Goal: Information Seeking & Learning: Learn about a topic

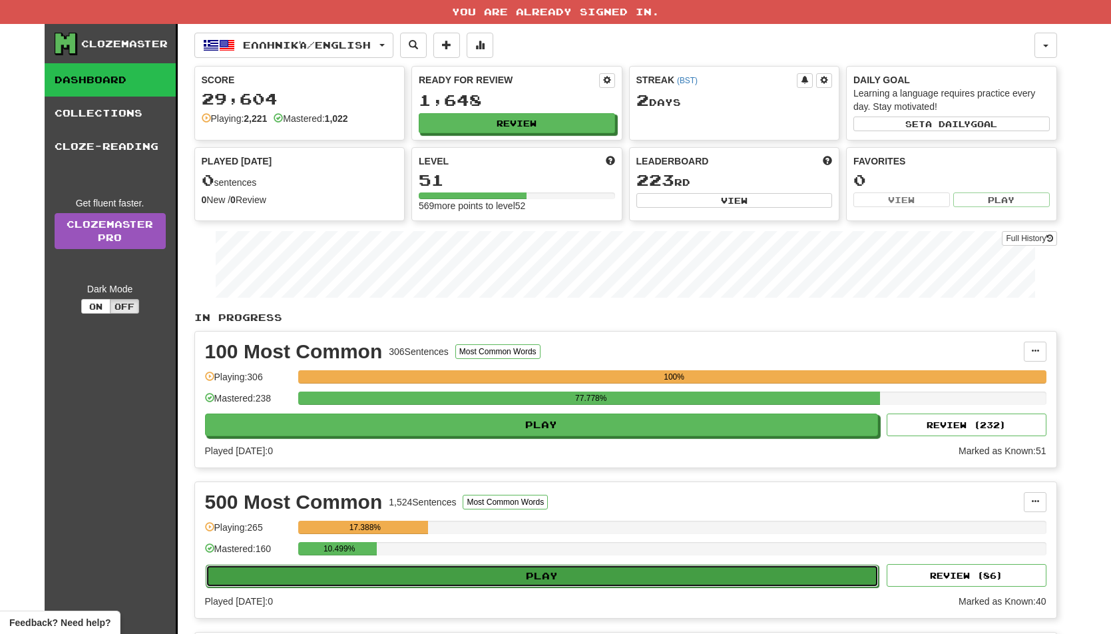
click at [403, 577] on button "Play" at bounding box center [543, 576] width 674 height 23
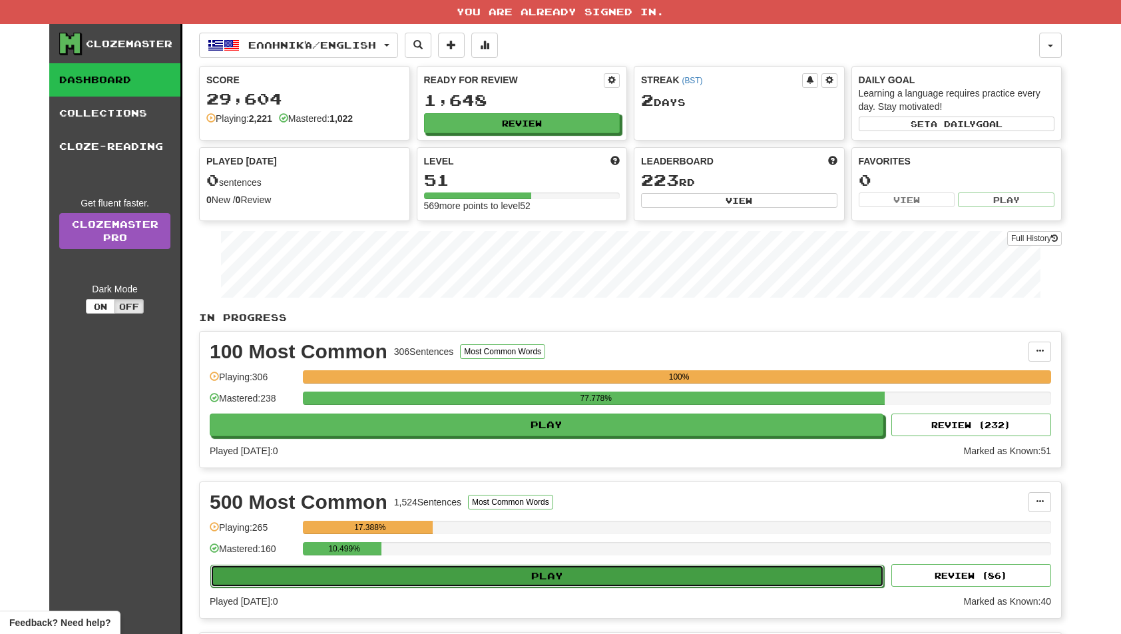
select select "**"
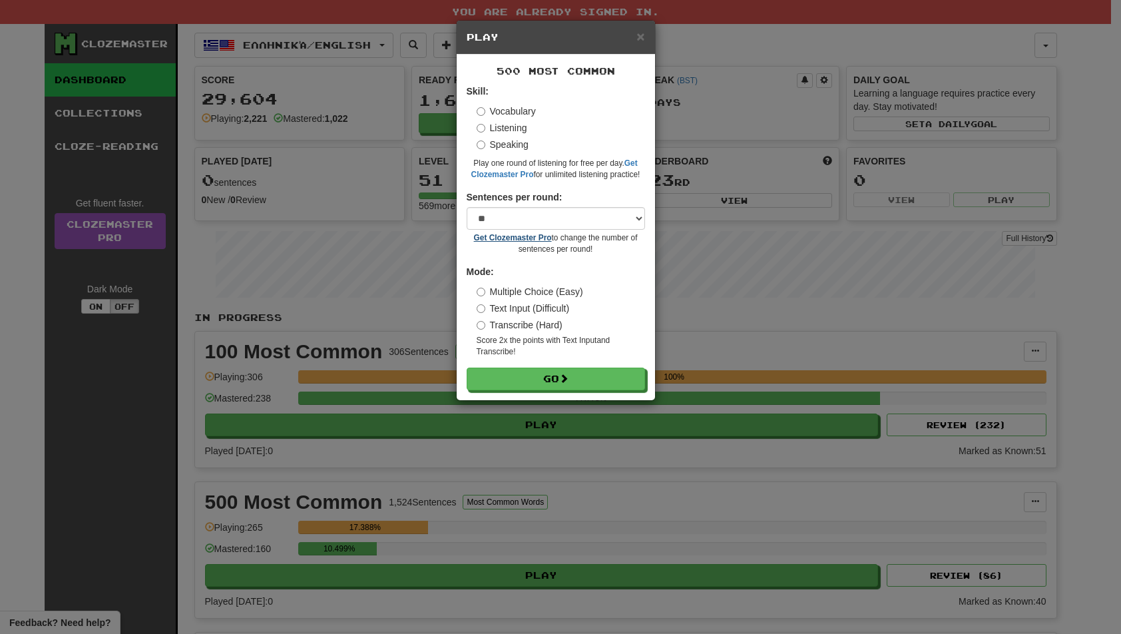
click at [525, 319] on label "Transcribe (Hard)" at bounding box center [520, 324] width 86 height 13
click at [531, 378] on button "Go" at bounding box center [556, 379] width 178 height 23
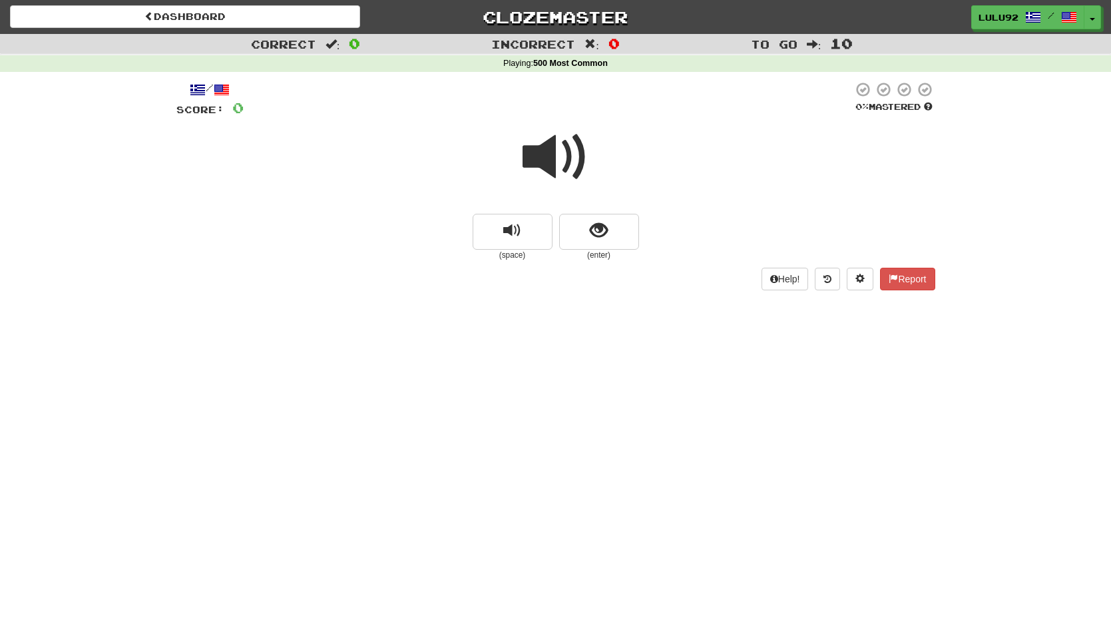
click at [537, 150] on span at bounding box center [556, 157] width 67 height 67
click at [623, 232] on button "show sentence" at bounding box center [599, 232] width 80 height 36
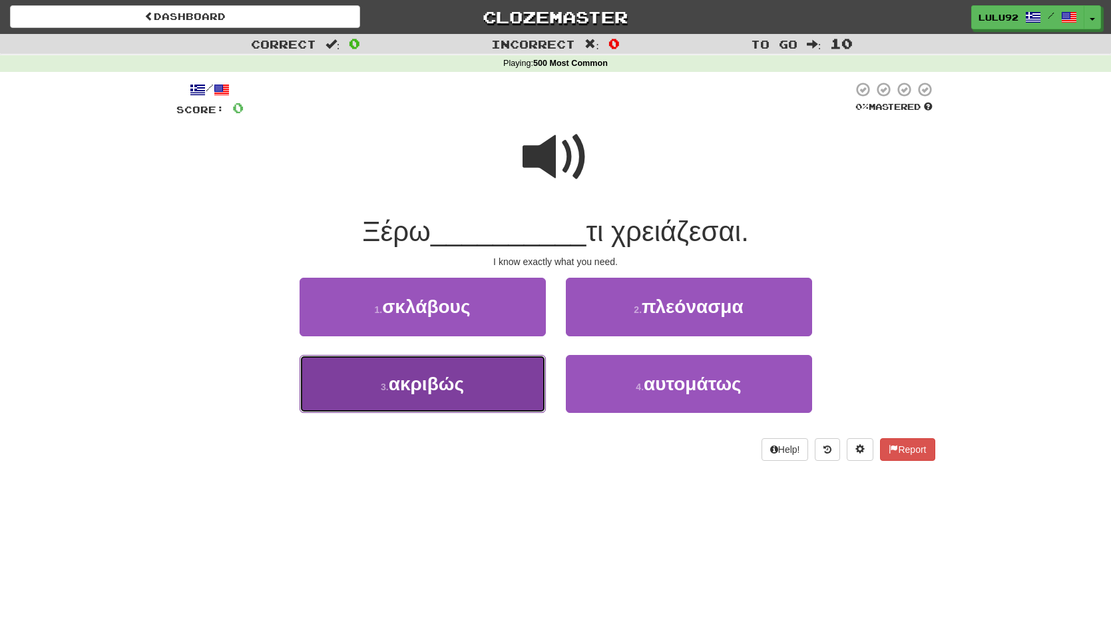
click at [414, 389] on span "ακριβώς" at bounding box center [426, 384] width 75 height 21
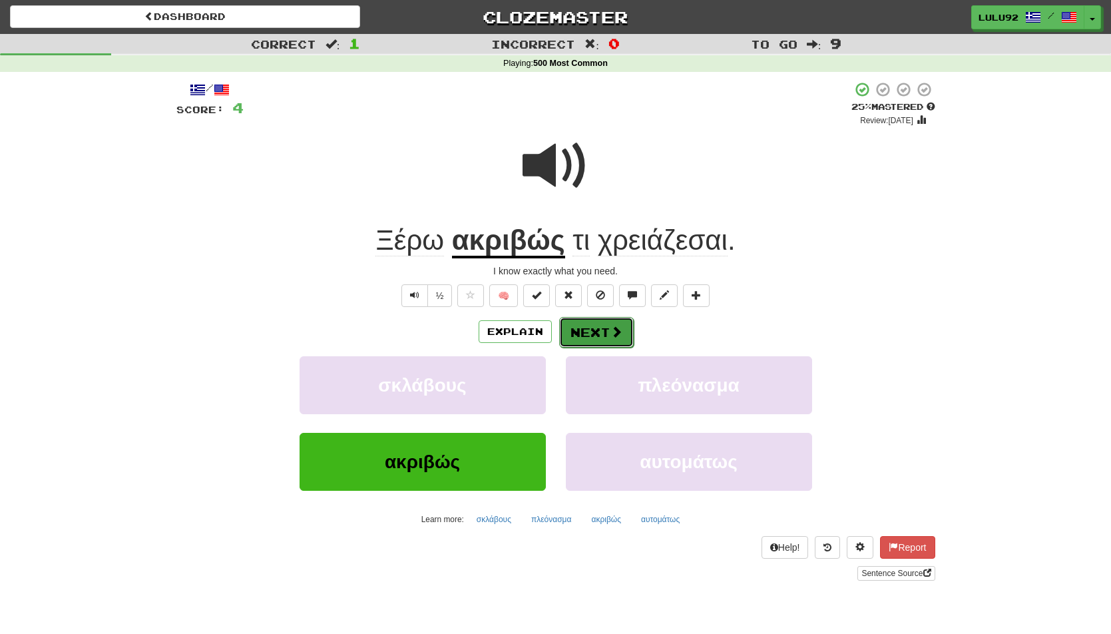
click at [605, 339] on button "Next" at bounding box center [596, 332] width 75 height 31
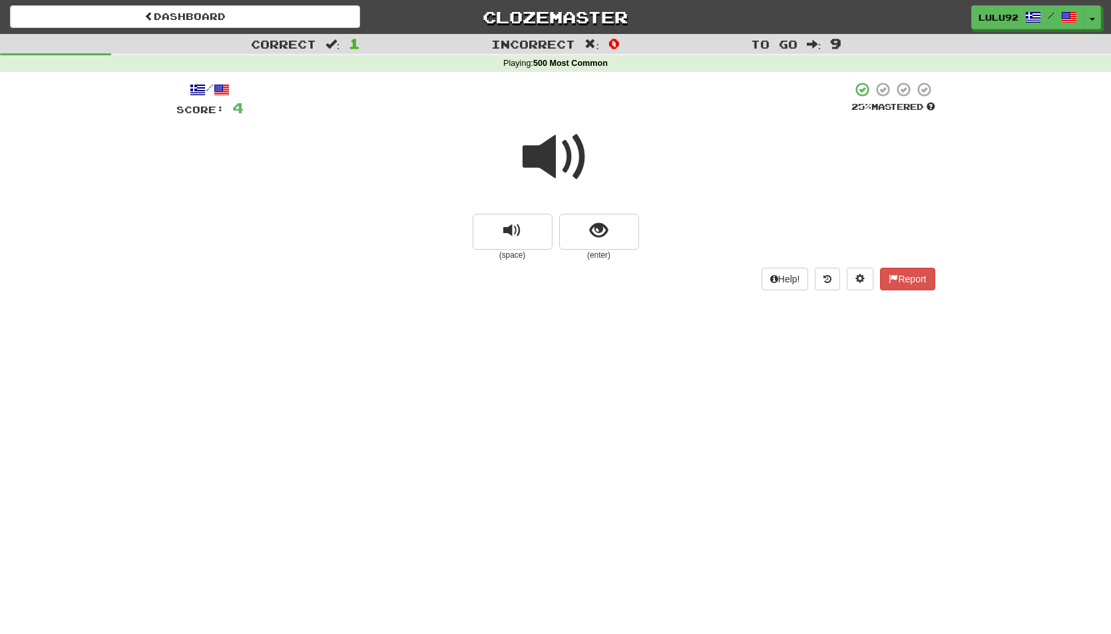
click at [556, 156] on span at bounding box center [556, 157] width 67 height 67
click at [548, 149] on span at bounding box center [556, 157] width 67 height 67
drag, startPoint x: 605, startPoint y: 234, endPoint x: 174, endPoint y: 213, distance: 432.0
click at [601, 234] on span "show sentence" at bounding box center [599, 231] width 18 height 18
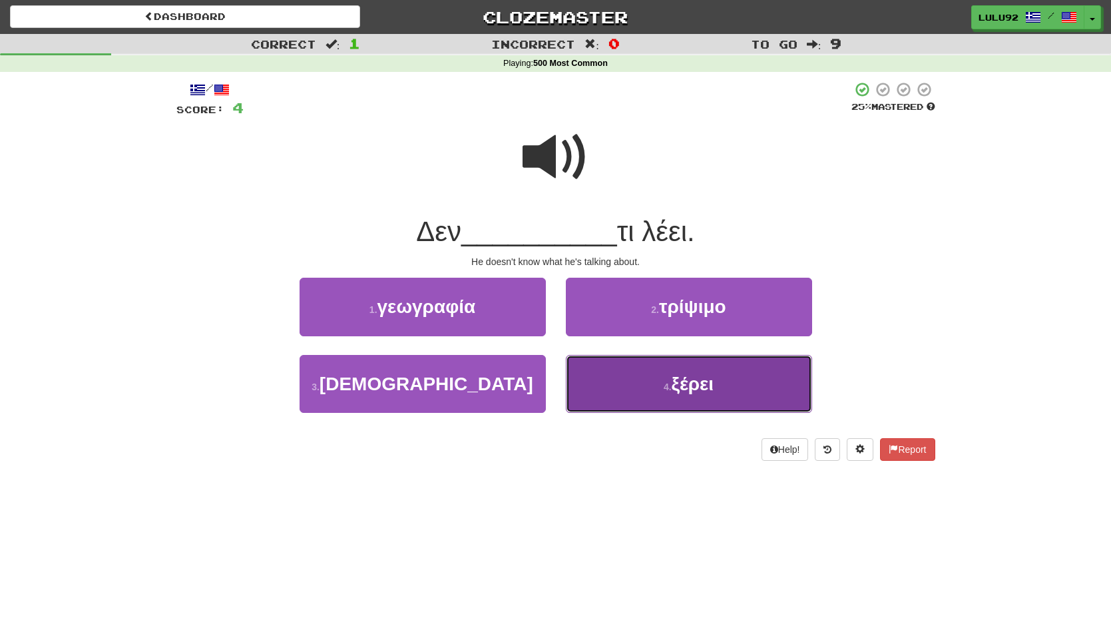
click at [628, 390] on button "4 . ξέρει" at bounding box center [689, 384] width 246 height 58
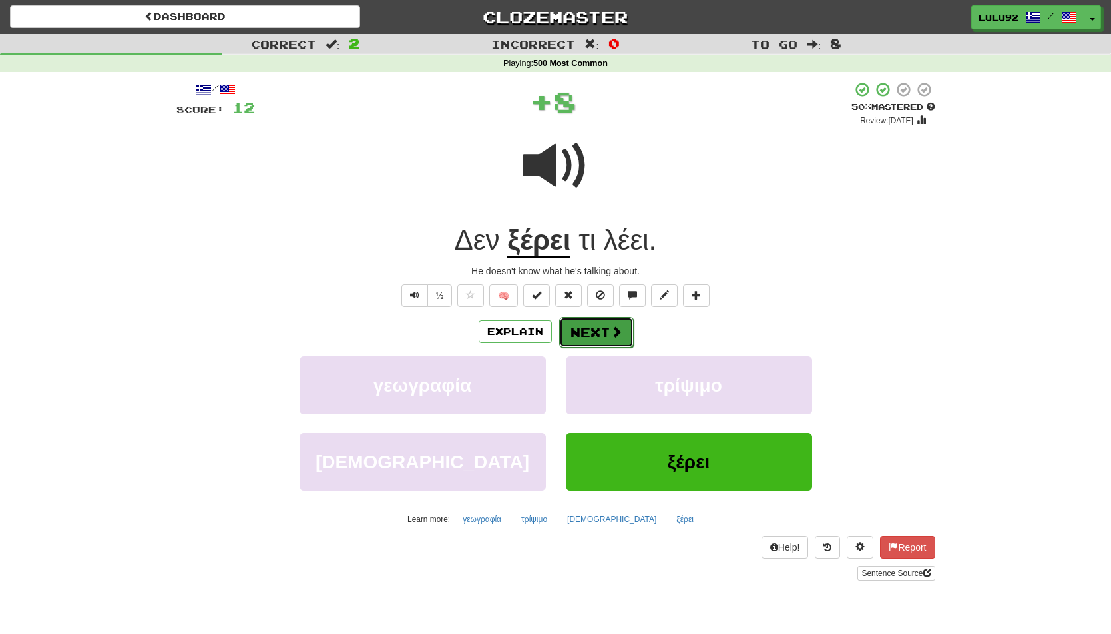
click at [575, 334] on button "Next" at bounding box center [596, 332] width 75 height 31
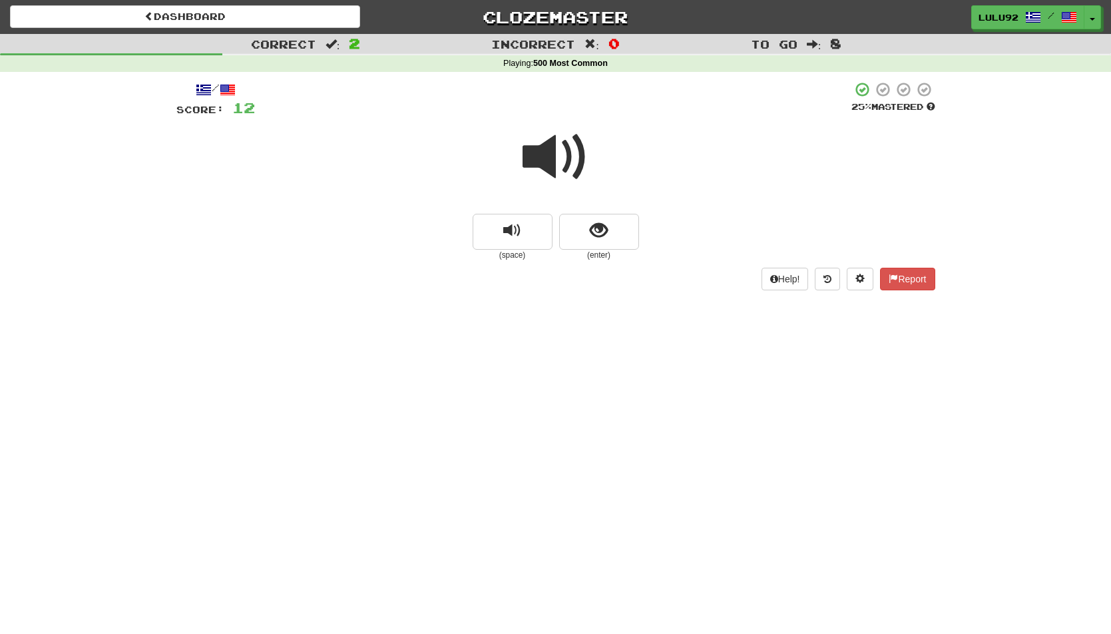
click at [535, 158] on span at bounding box center [556, 157] width 67 height 67
click at [612, 234] on button "show sentence" at bounding box center [599, 232] width 80 height 36
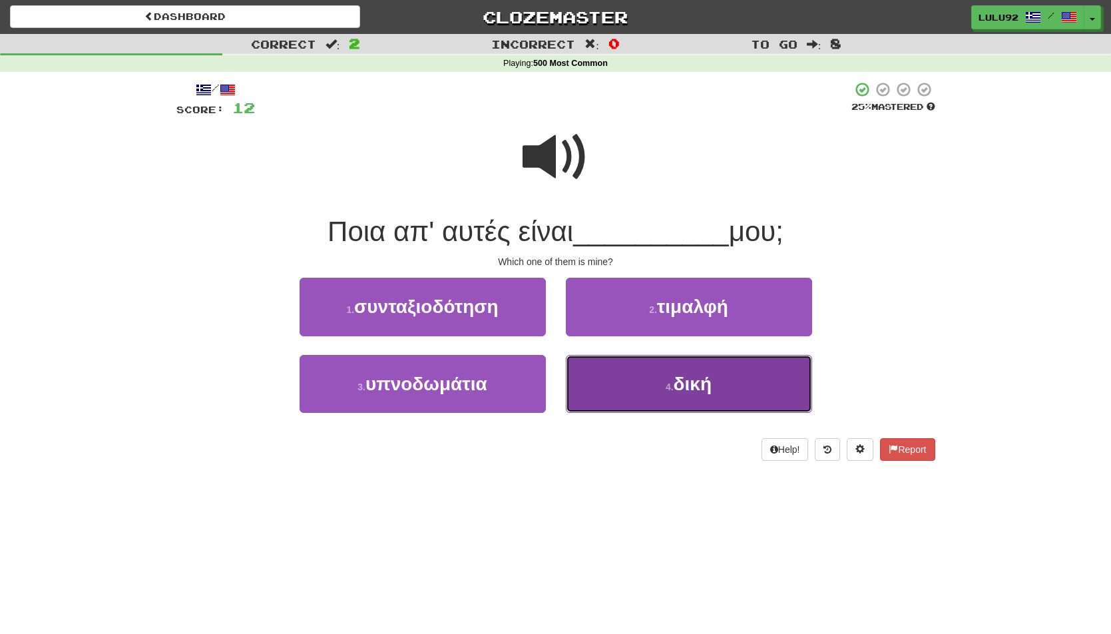
click at [630, 394] on button "4 . δική" at bounding box center [689, 384] width 246 height 58
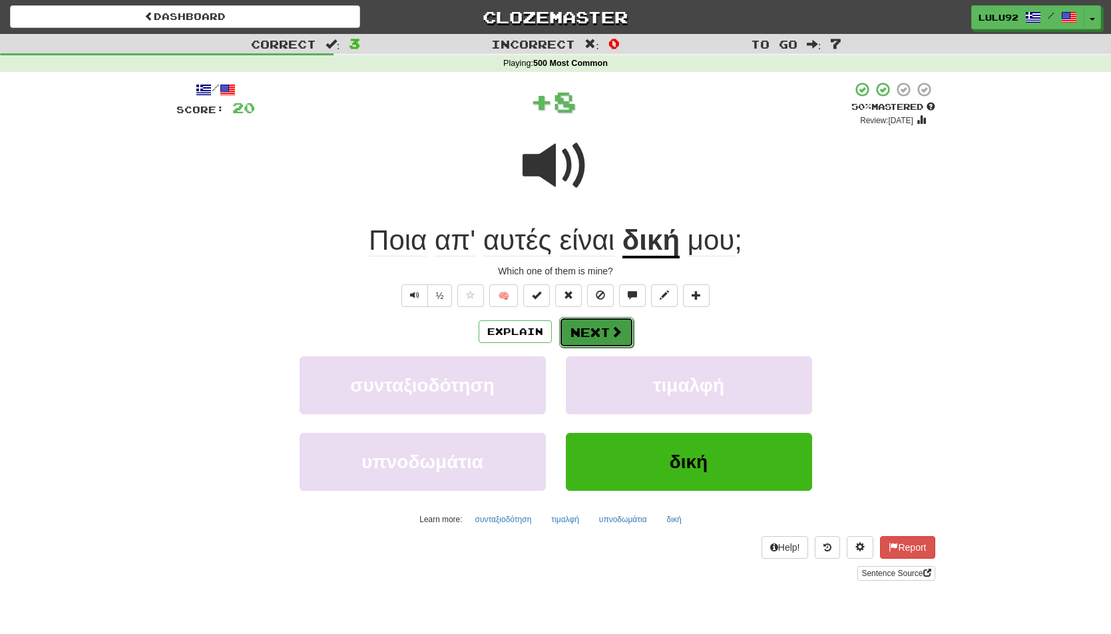
click at [589, 326] on button "Next" at bounding box center [596, 332] width 75 height 31
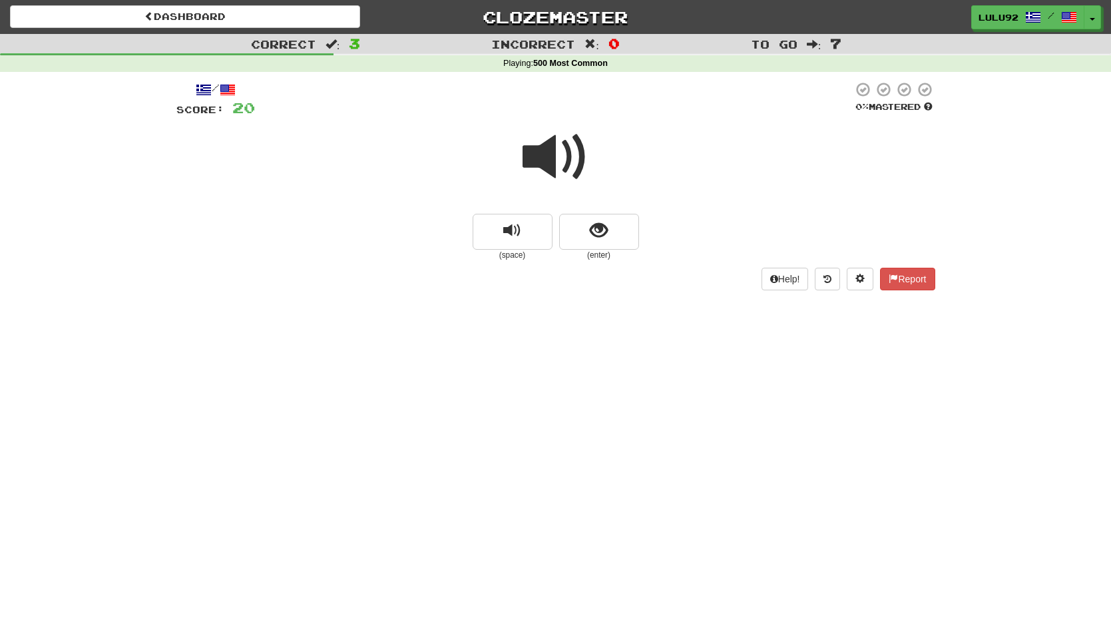
click at [555, 151] on span at bounding box center [556, 157] width 67 height 67
click at [563, 158] on span at bounding box center [556, 157] width 67 height 67
click at [614, 232] on button "show sentence" at bounding box center [599, 232] width 80 height 36
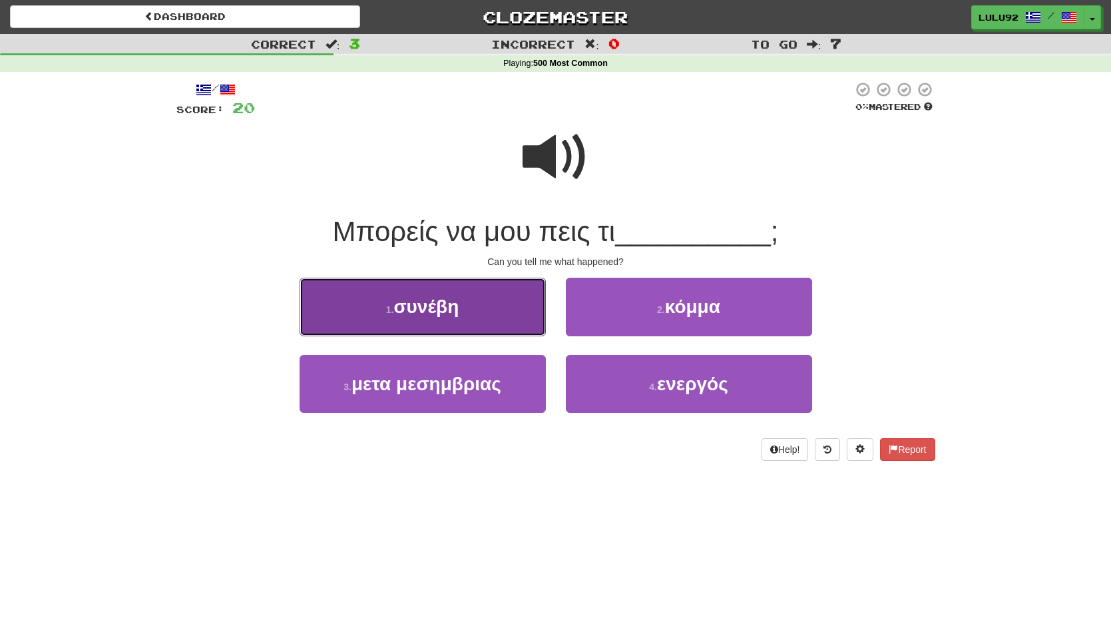
click at [397, 318] on button "1 . συνέβη" at bounding box center [423, 307] width 246 height 58
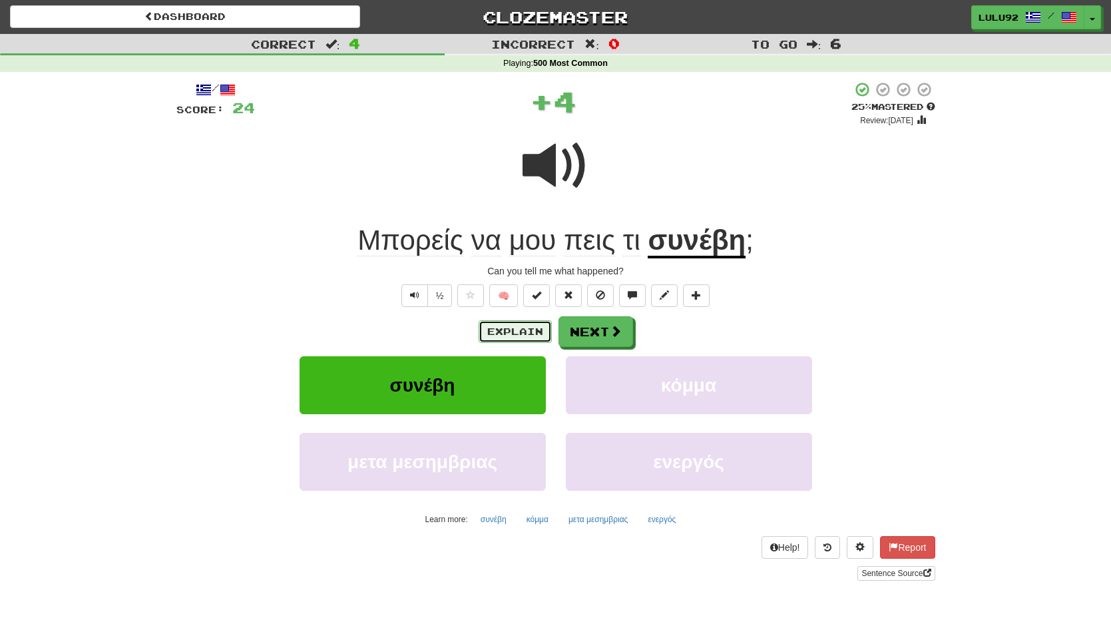
click at [509, 336] on button "Explain" at bounding box center [515, 331] width 73 height 23
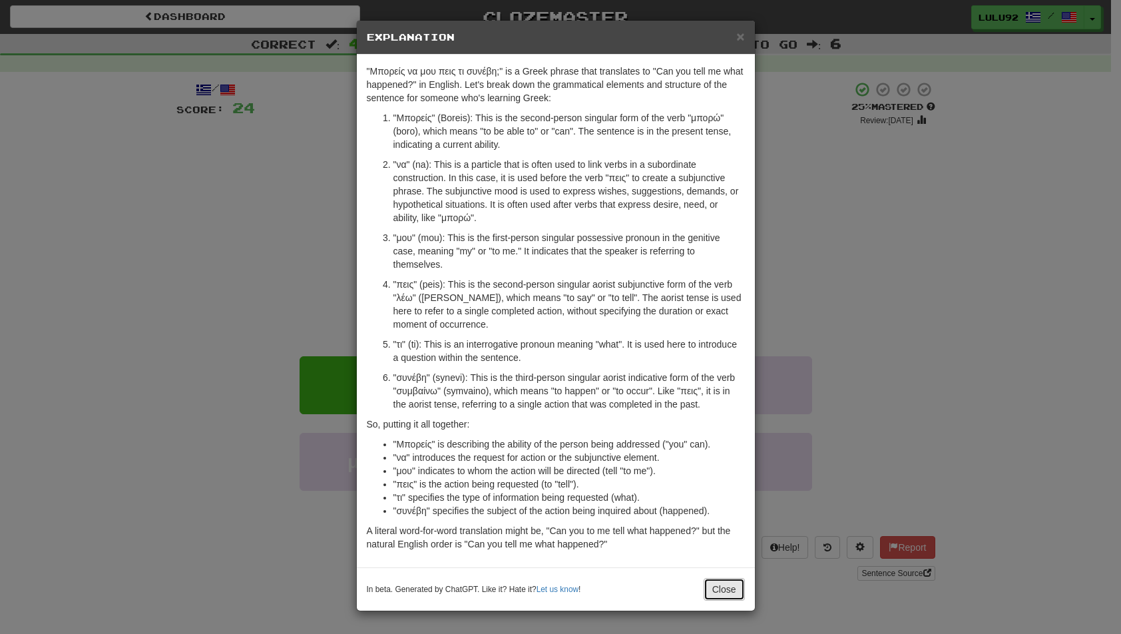
click at [721, 596] on button "Close" at bounding box center [724, 589] width 41 height 23
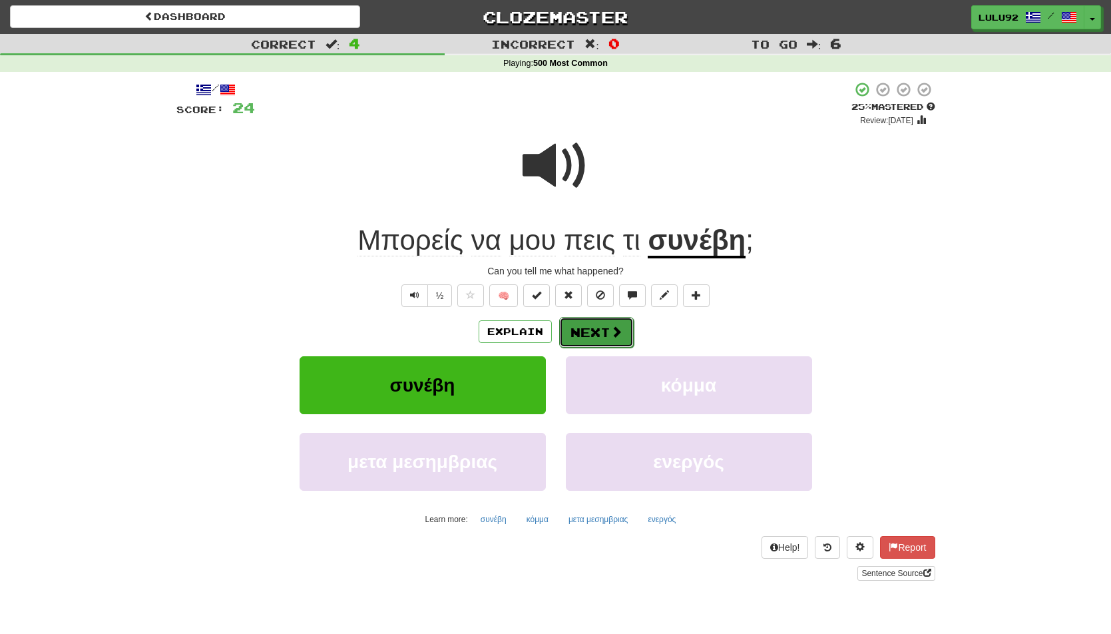
click at [592, 330] on button "Next" at bounding box center [596, 332] width 75 height 31
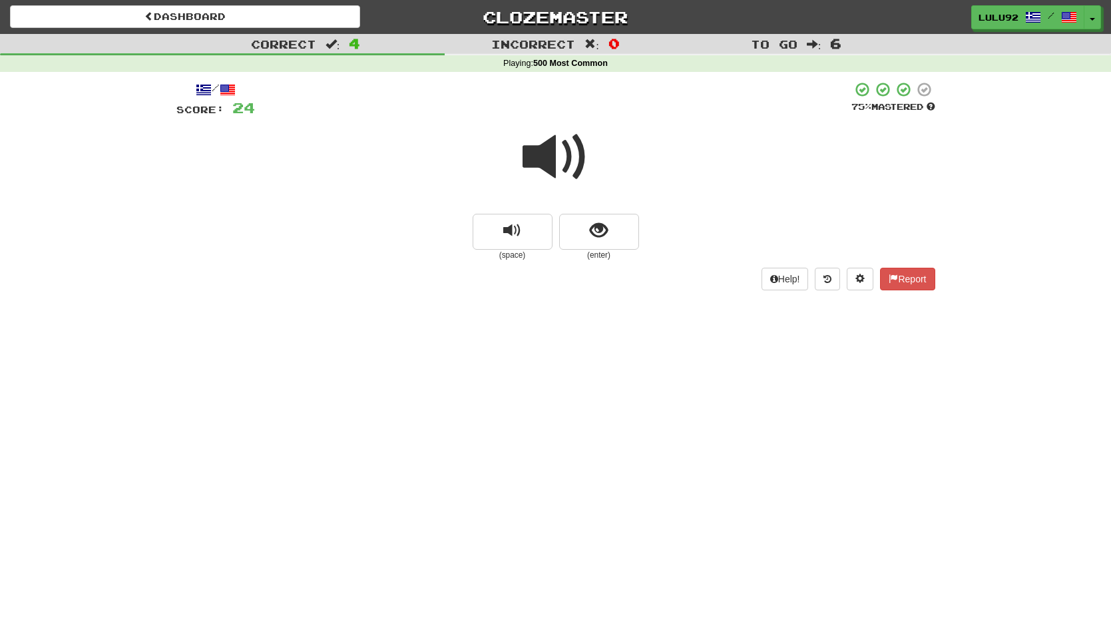
drag, startPoint x: 556, startPoint y: 166, endPoint x: 344, endPoint y: 162, distance: 211.8
click at [555, 166] on span at bounding box center [556, 157] width 67 height 67
click at [542, 162] on span at bounding box center [556, 157] width 67 height 67
drag, startPoint x: 555, startPoint y: 166, endPoint x: 382, endPoint y: 190, distance: 175.5
click at [552, 165] on span at bounding box center [556, 157] width 67 height 67
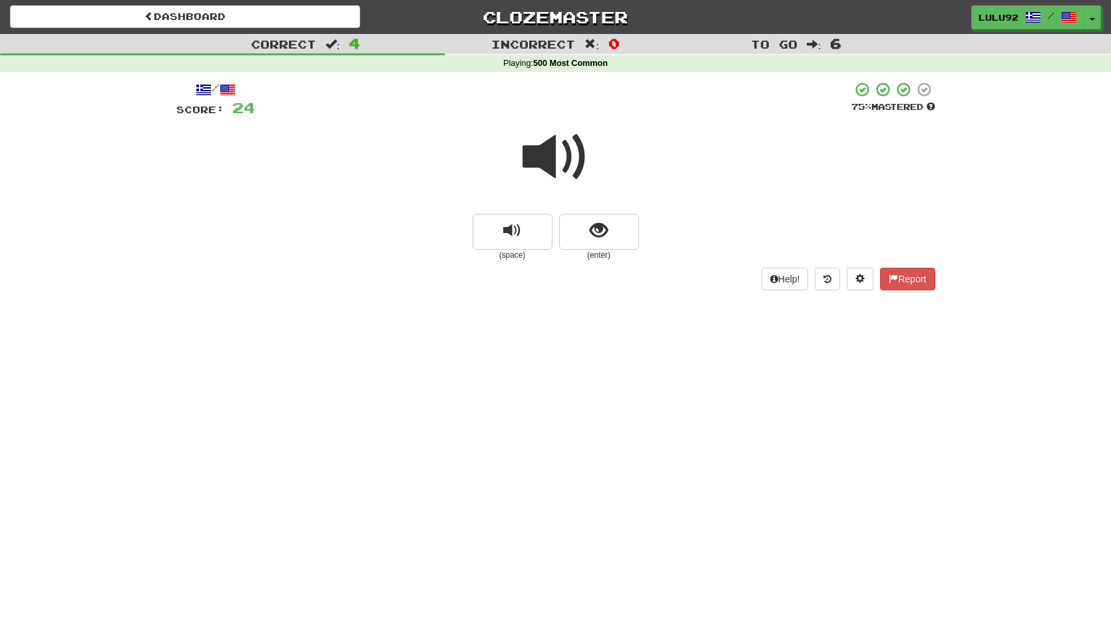
drag, startPoint x: 564, startPoint y: 170, endPoint x: 352, endPoint y: 183, distance: 212.1
click at [561, 170] on span at bounding box center [556, 157] width 67 height 67
click at [549, 160] on span at bounding box center [556, 157] width 67 height 67
click at [585, 233] on button "show sentence" at bounding box center [599, 232] width 80 height 36
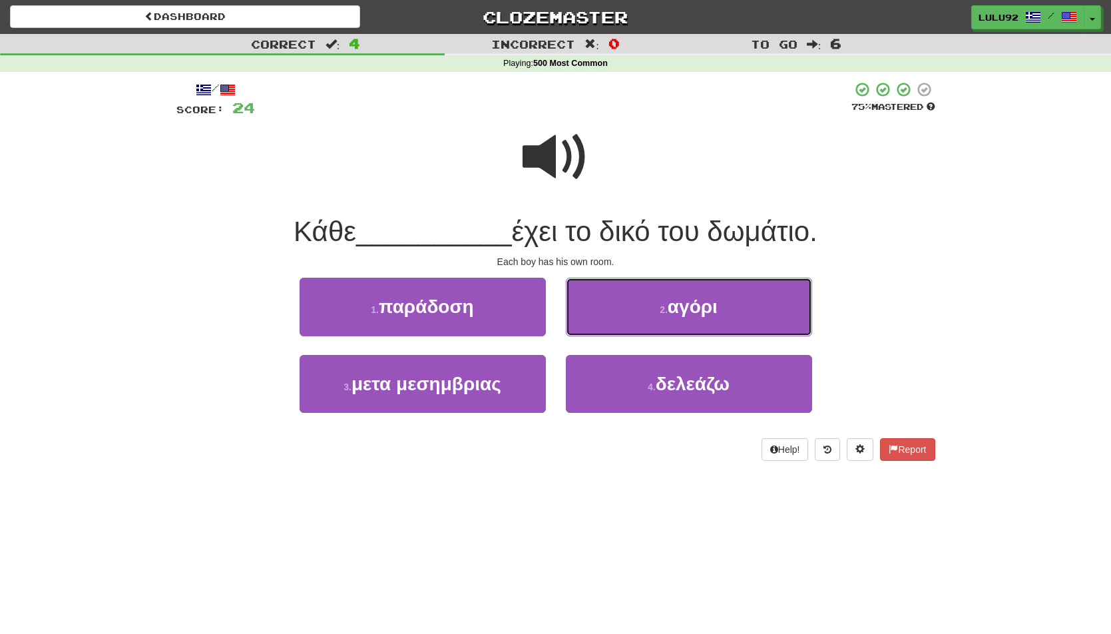
click at [683, 313] on span "αγόρι" at bounding box center [693, 306] width 50 height 21
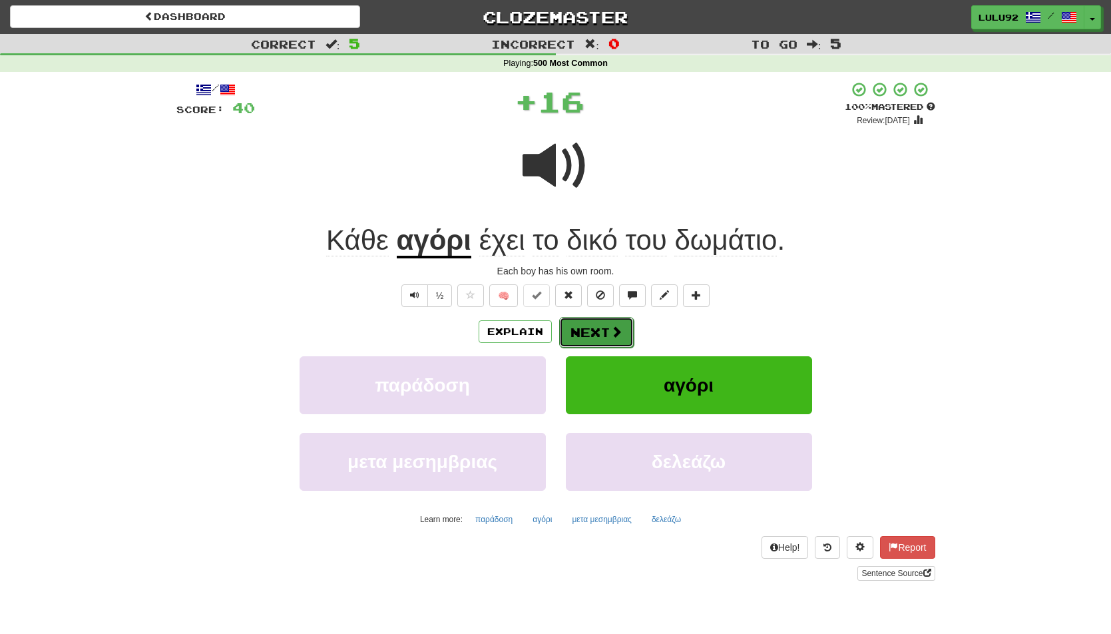
click at [594, 335] on button "Next" at bounding box center [596, 332] width 75 height 31
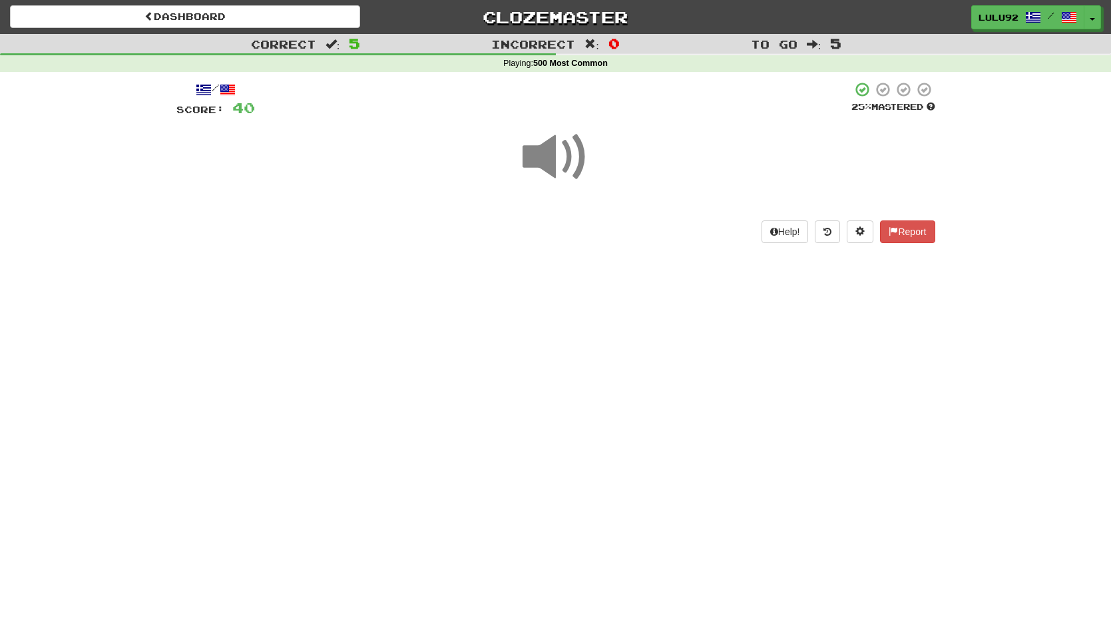
click at [565, 160] on span at bounding box center [556, 157] width 67 height 67
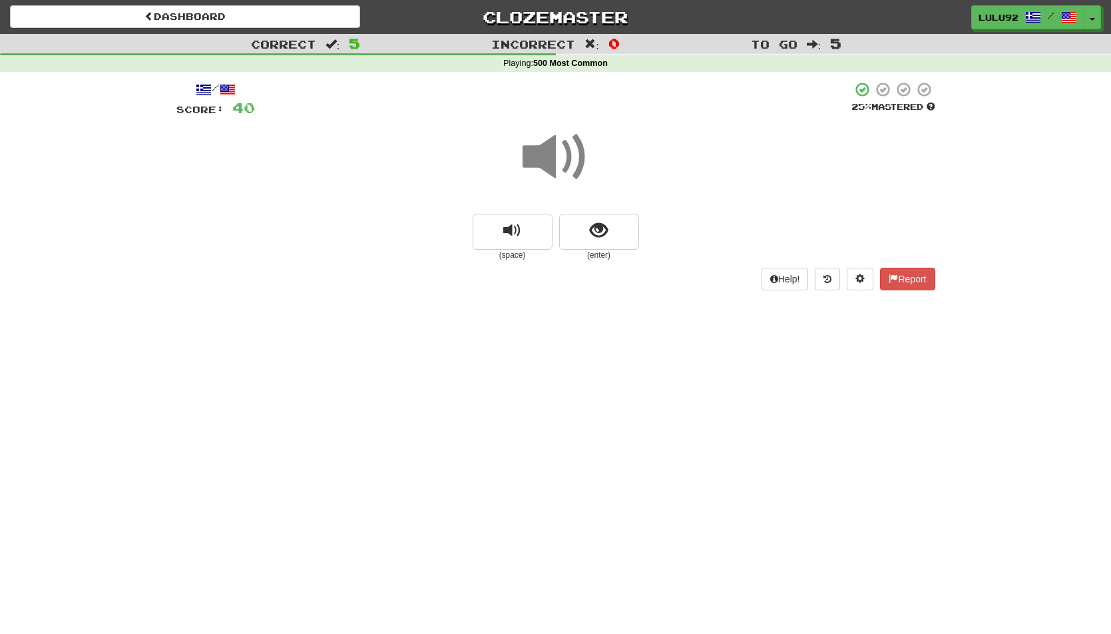
click at [566, 153] on span at bounding box center [556, 157] width 67 height 67
click at [617, 221] on button "show sentence" at bounding box center [599, 232] width 80 height 36
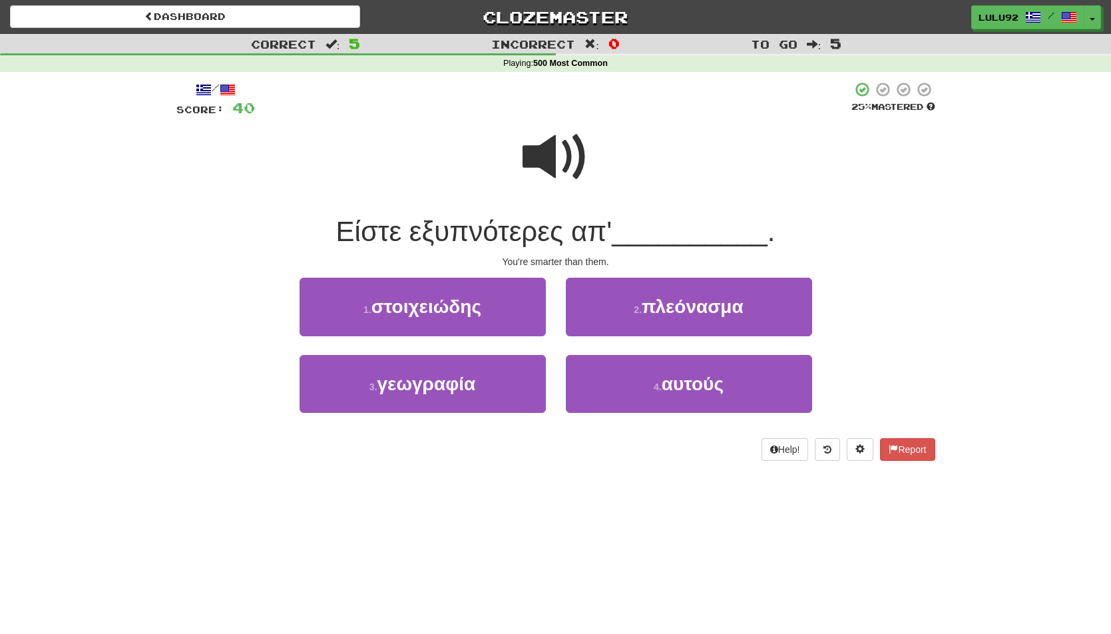
click at [551, 139] on span at bounding box center [556, 157] width 67 height 67
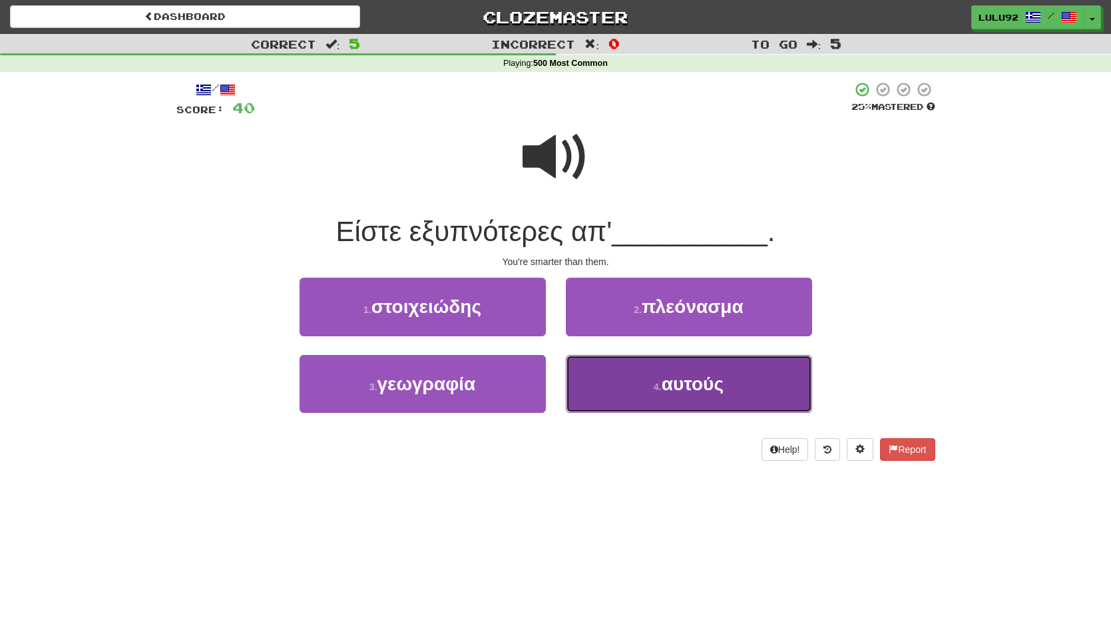
click at [686, 387] on span "αυτούς" at bounding box center [693, 384] width 62 height 21
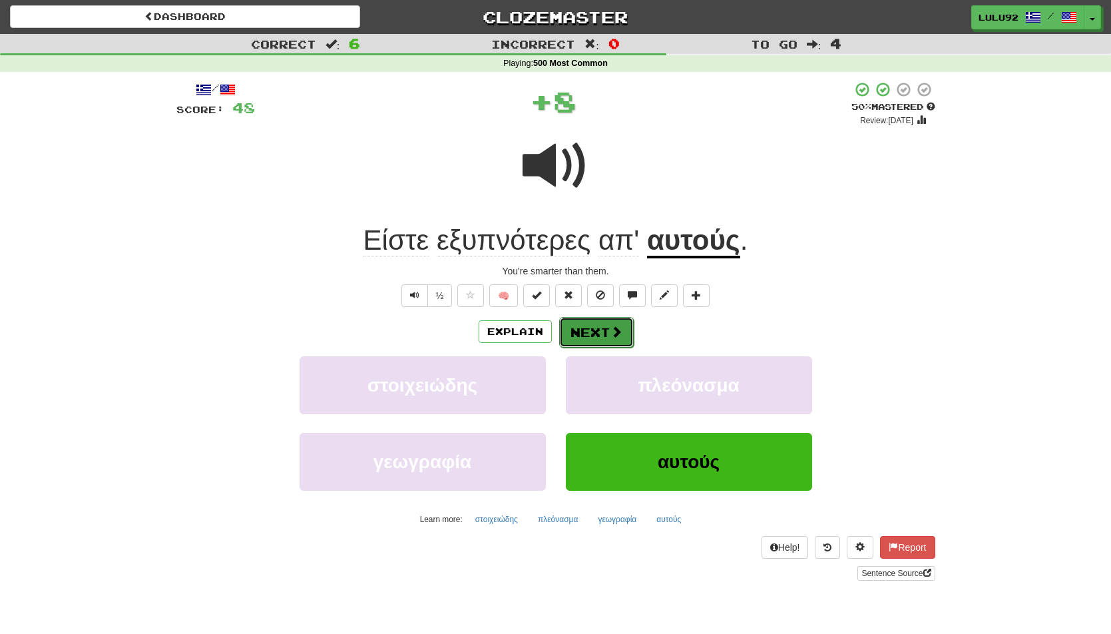
click at [606, 331] on button "Next" at bounding box center [596, 332] width 75 height 31
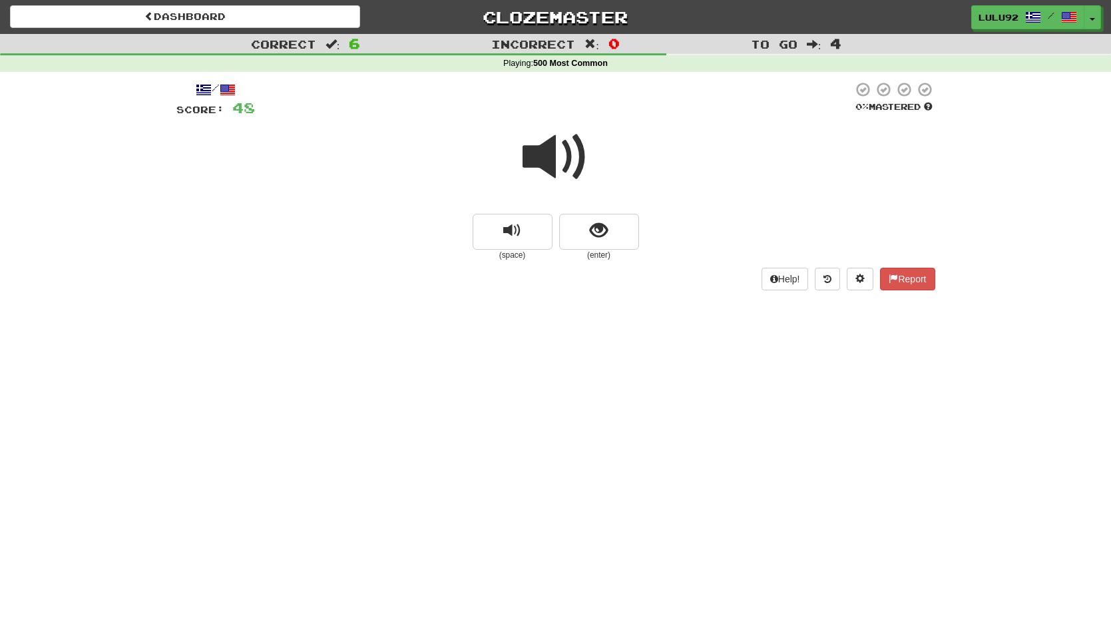
drag, startPoint x: 559, startPoint y: 161, endPoint x: 543, endPoint y: 161, distance: 16.0
click at [551, 161] on span at bounding box center [556, 157] width 67 height 67
click at [548, 157] on span at bounding box center [556, 157] width 67 height 67
click at [560, 159] on span at bounding box center [556, 157] width 67 height 67
click at [570, 224] on button "show sentence" at bounding box center [599, 232] width 80 height 36
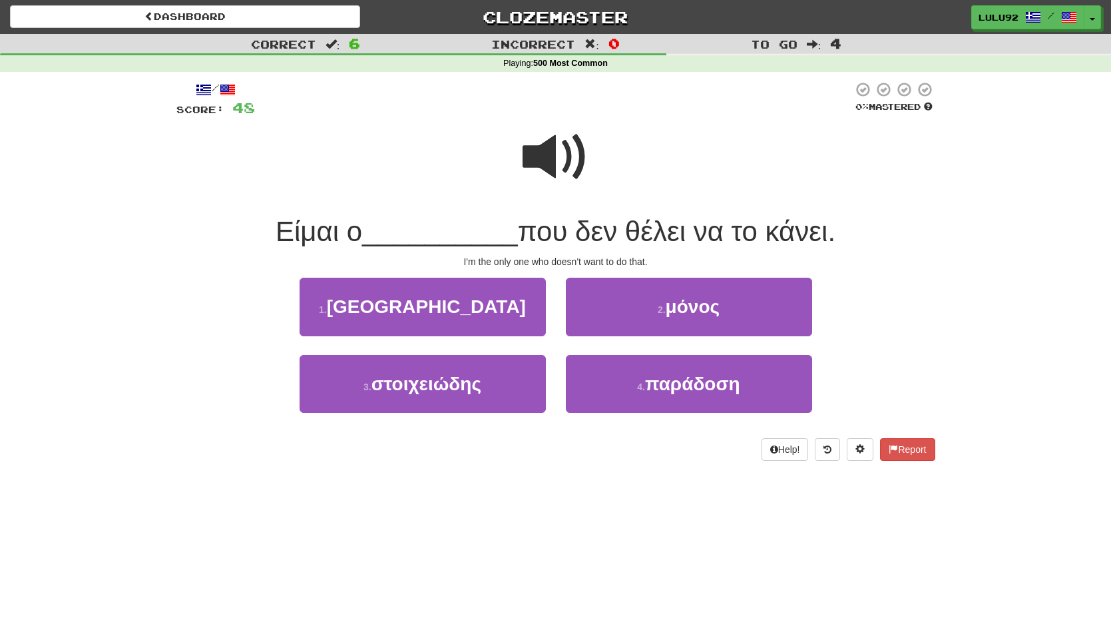
click at [685, 276] on div "/ Score: 48 0 % Mastered Είμαι ο __________ που δεν θέλει να το κάνει. I'm the …" at bounding box center [555, 271] width 759 height 380
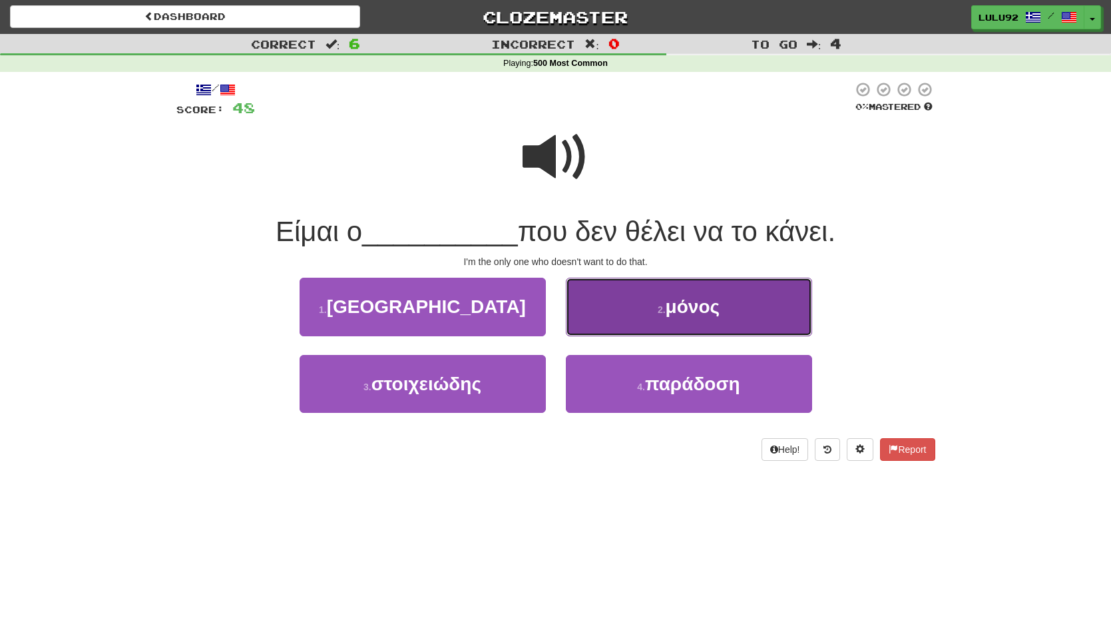
click at [679, 306] on span "μόνος" at bounding box center [693, 306] width 54 height 21
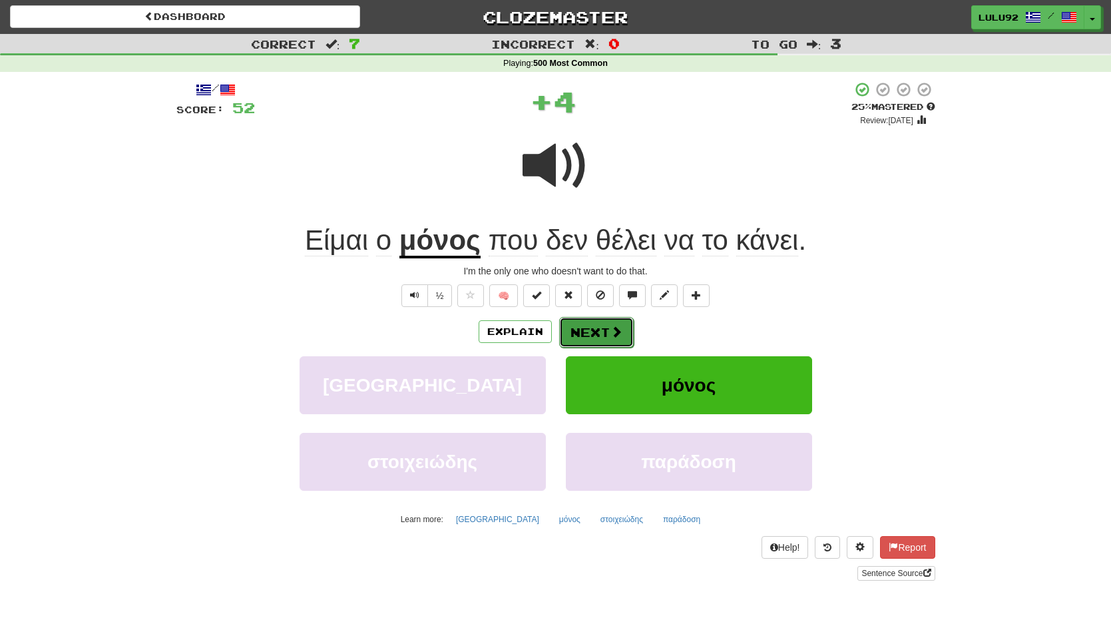
click at [593, 330] on button "Next" at bounding box center [596, 332] width 75 height 31
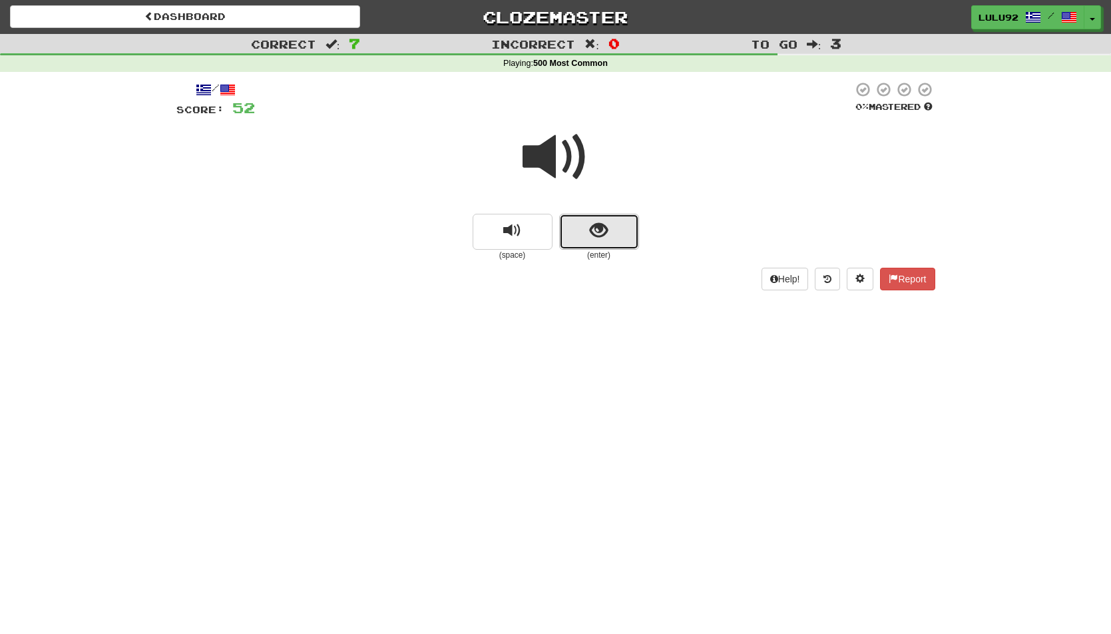
click at [597, 238] on span "show sentence" at bounding box center [599, 231] width 18 height 18
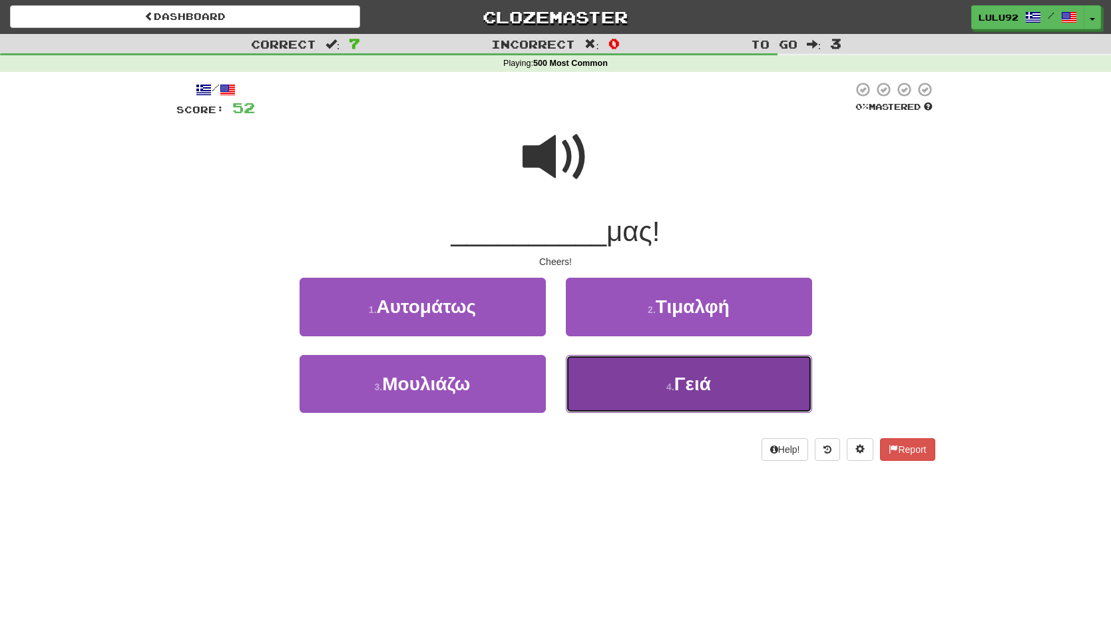
click at [725, 389] on button "4 . Γειά" at bounding box center [689, 384] width 246 height 58
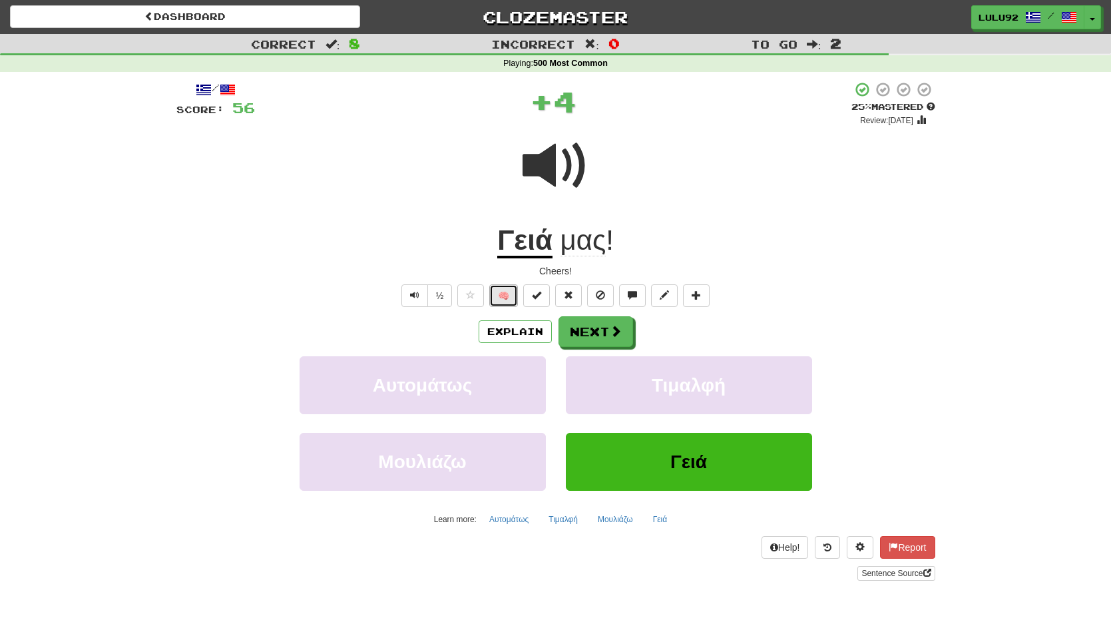
click at [496, 295] on button "🧠" at bounding box center [503, 295] width 29 height 23
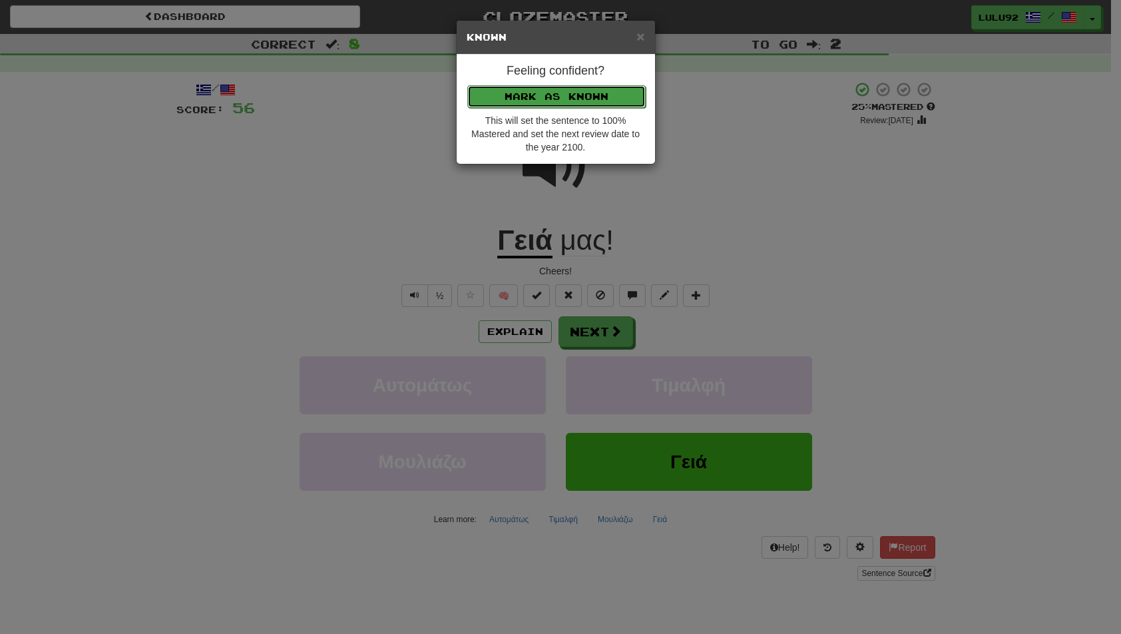
click at [545, 98] on button "Mark as Known" at bounding box center [556, 96] width 178 height 23
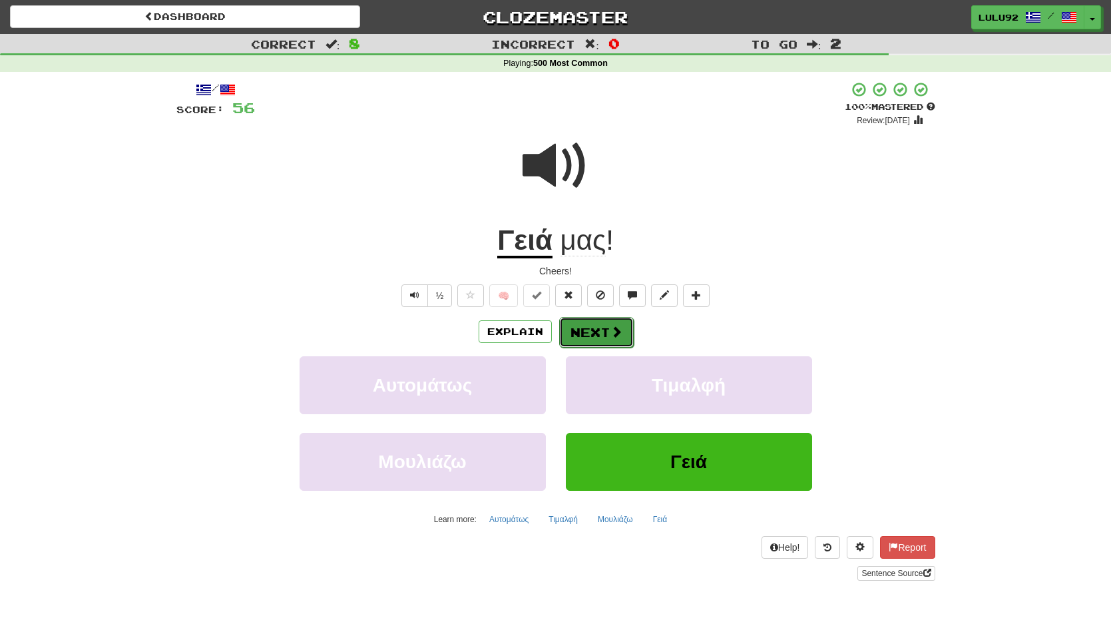
click at [597, 328] on button "Next" at bounding box center [596, 332] width 75 height 31
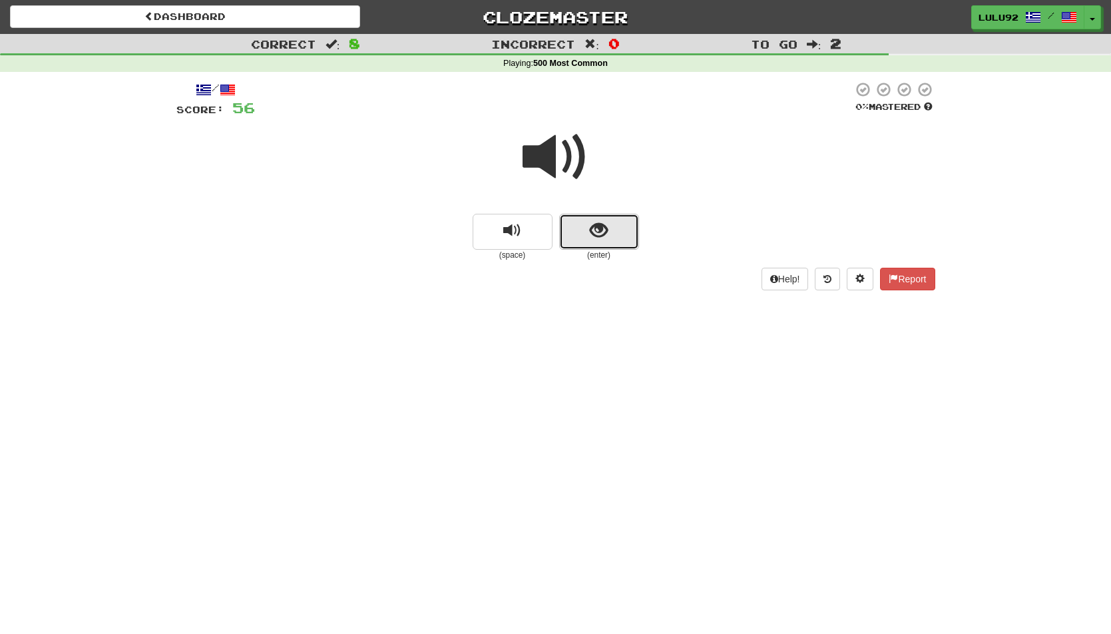
click at [609, 218] on button "show sentence" at bounding box center [599, 232] width 80 height 36
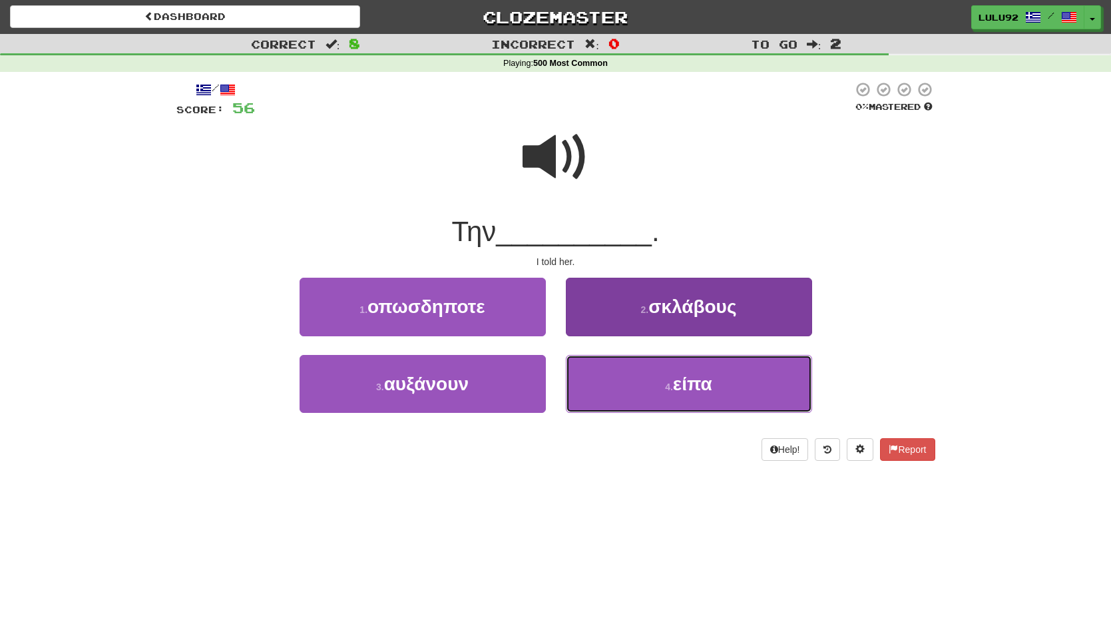
click at [702, 398] on button "4 . είπα" at bounding box center [689, 384] width 246 height 58
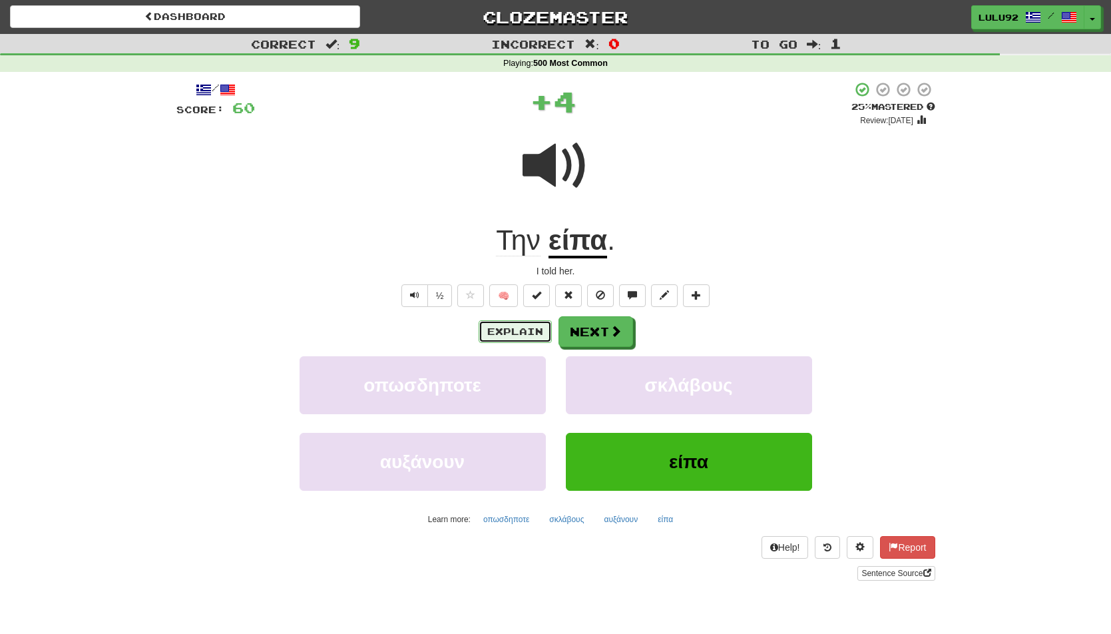
click at [506, 330] on button "Explain" at bounding box center [515, 331] width 73 height 23
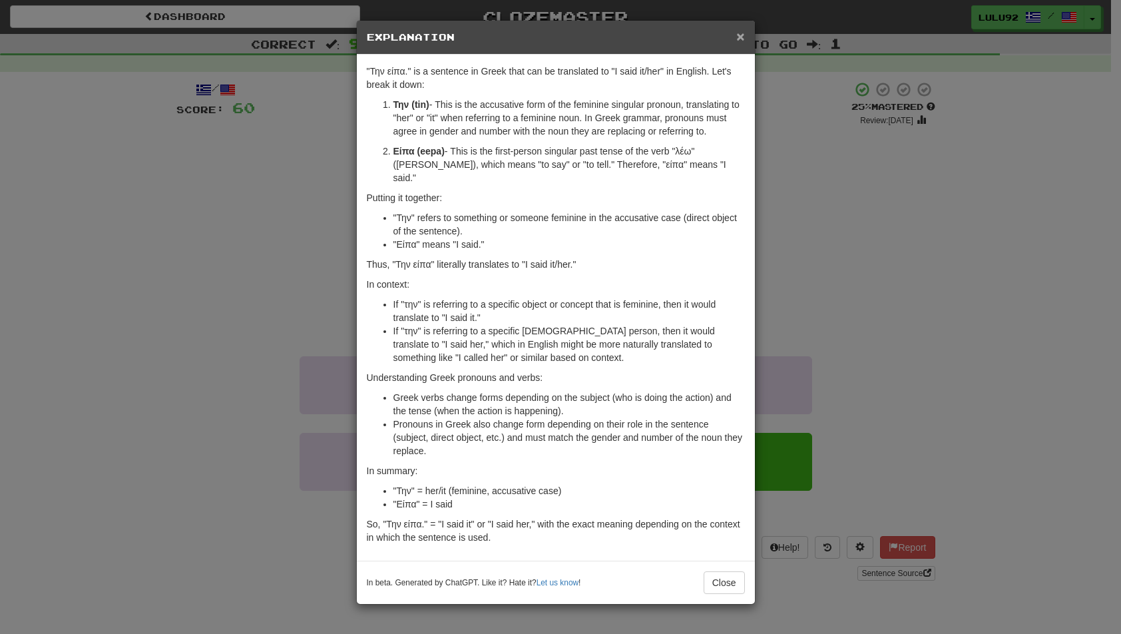
click at [739, 38] on span "×" at bounding box center [741, 36] width 8 height 15
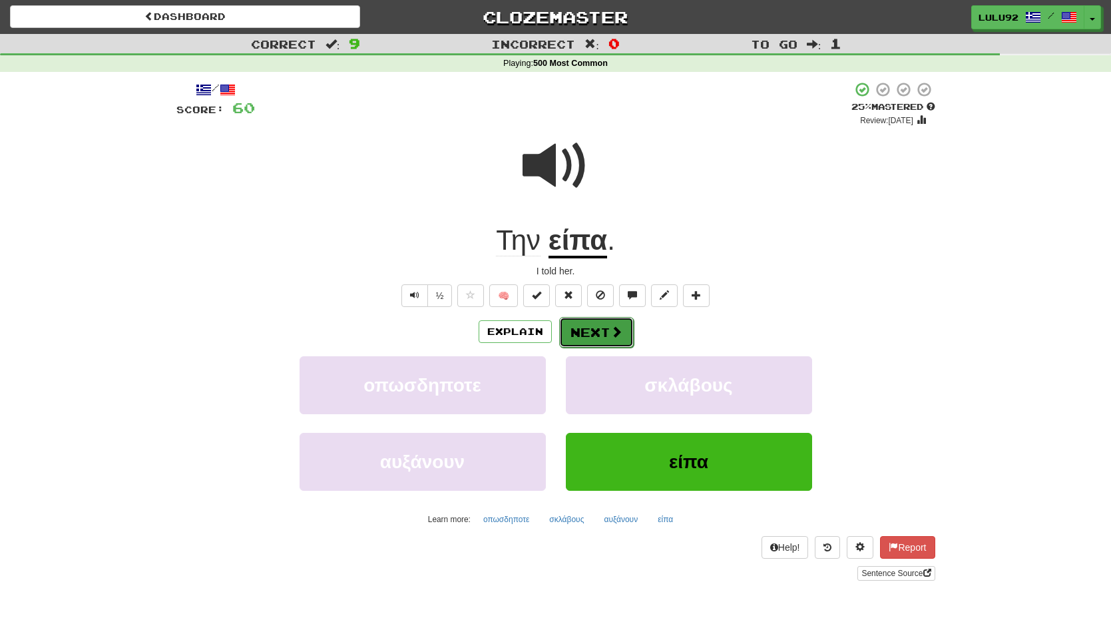
click at [591, 342] on button "Next" at bounding box center [596, 332] width 75 height 31
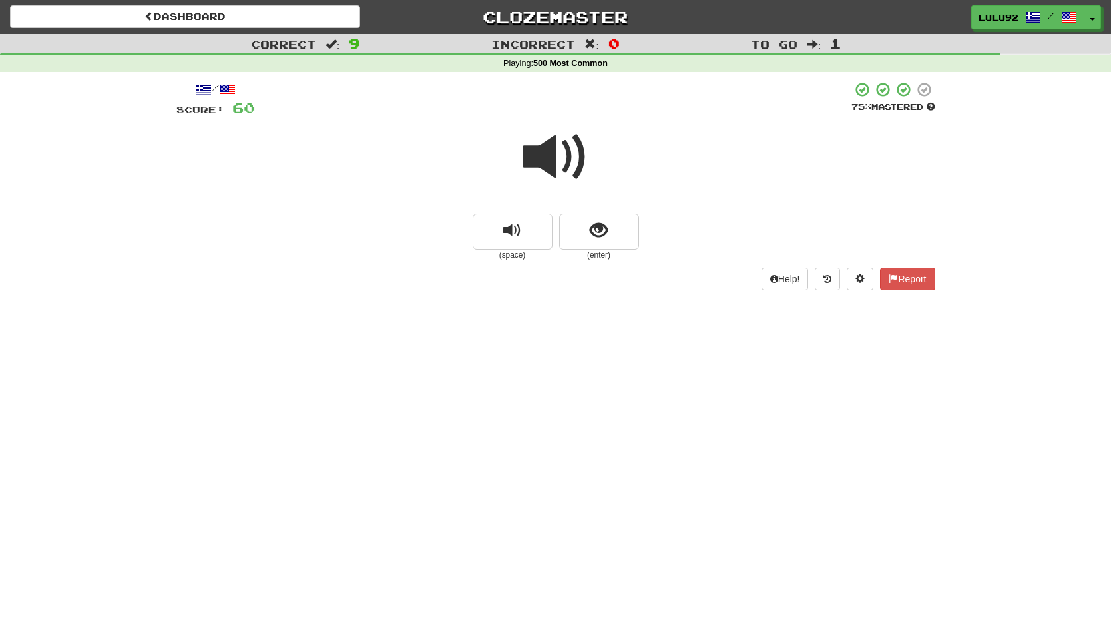
click at [559, 164] on span at bounding box center [556, 157] width 67 height 67
drag, startPoint x: 607, startPoint y: 239, endPoint x: 334, endPoint y: 273, distance: 275.1
click at [605, 239] on span "show sentence" at bounding box center [599, 231] width 18 height 18
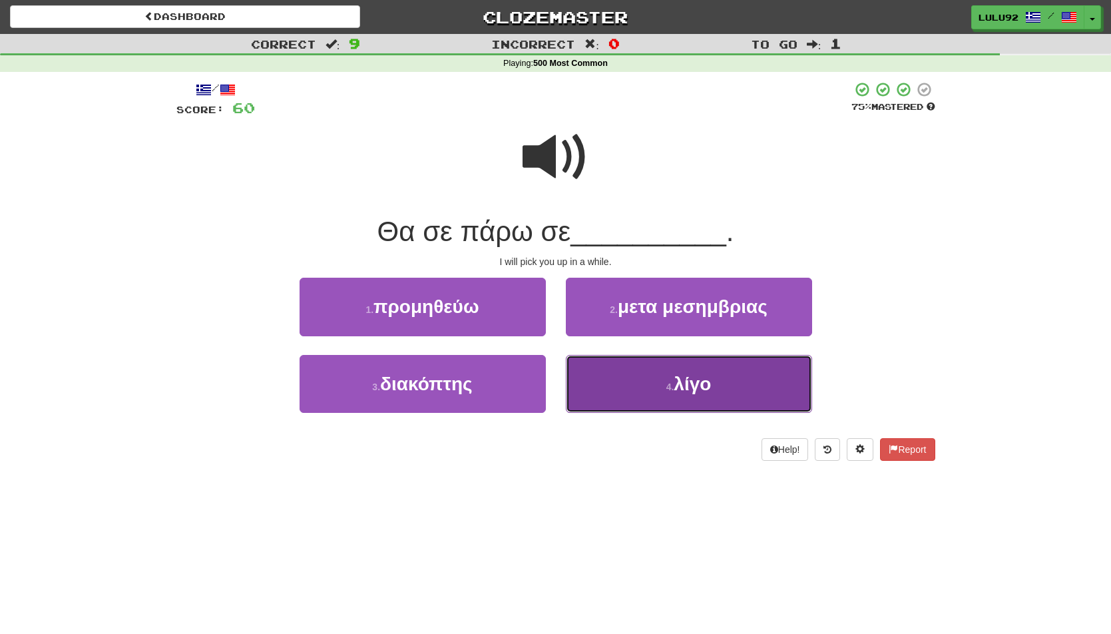
click at [667, 393] on button "4 . λίγο" at bounding box center [689, 384] width 246 height 58
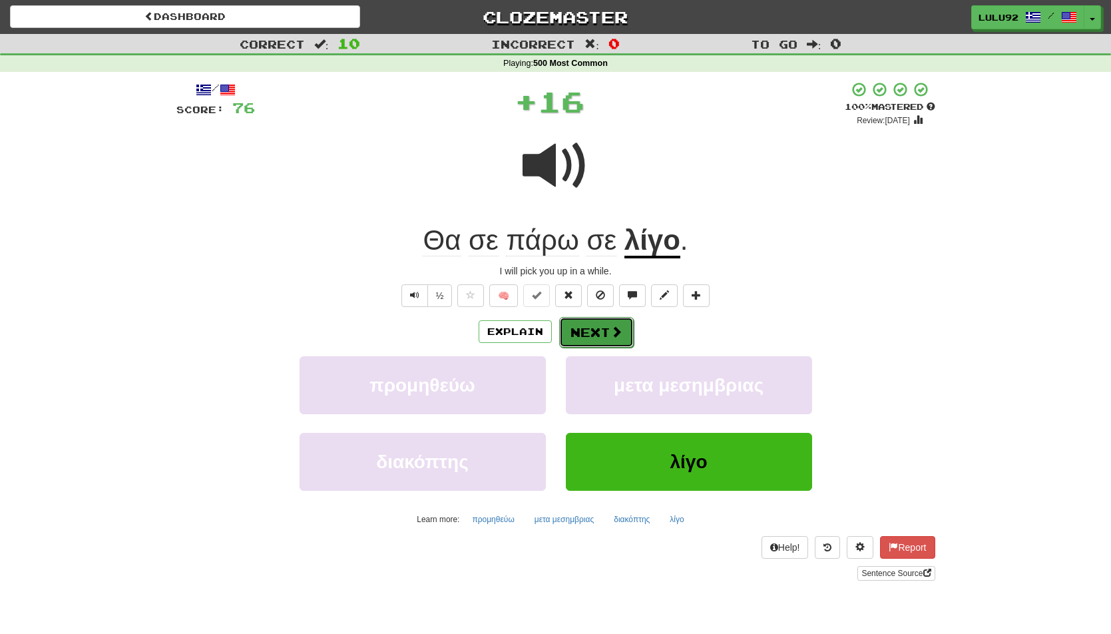
click at [617, 326] on span at bounding box center [617, 332] width 12 height 12
